Goal: Find specific page/section: Find specific page/section

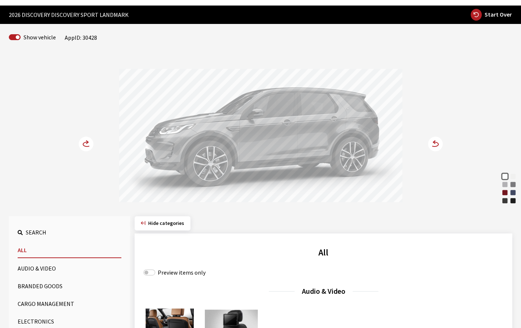
scroll to position [26, 0]
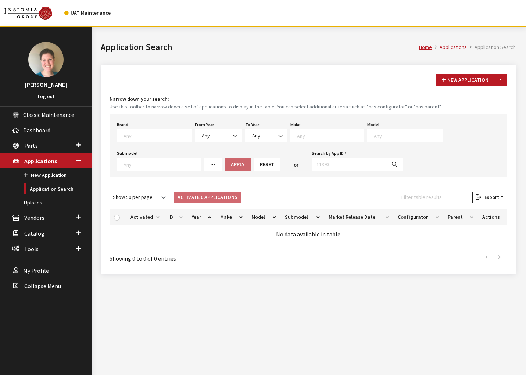
select select "3"
select select "2025"
select select "2026"
select select "34"
select select "1113"
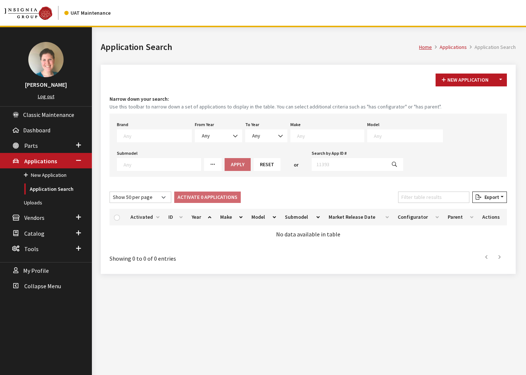
select select "50"
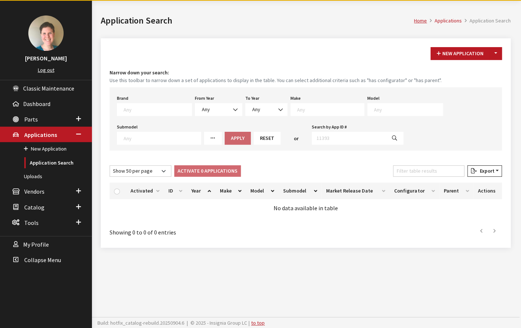
scroll to position [27, 0]
